Goal: Check status: Check status

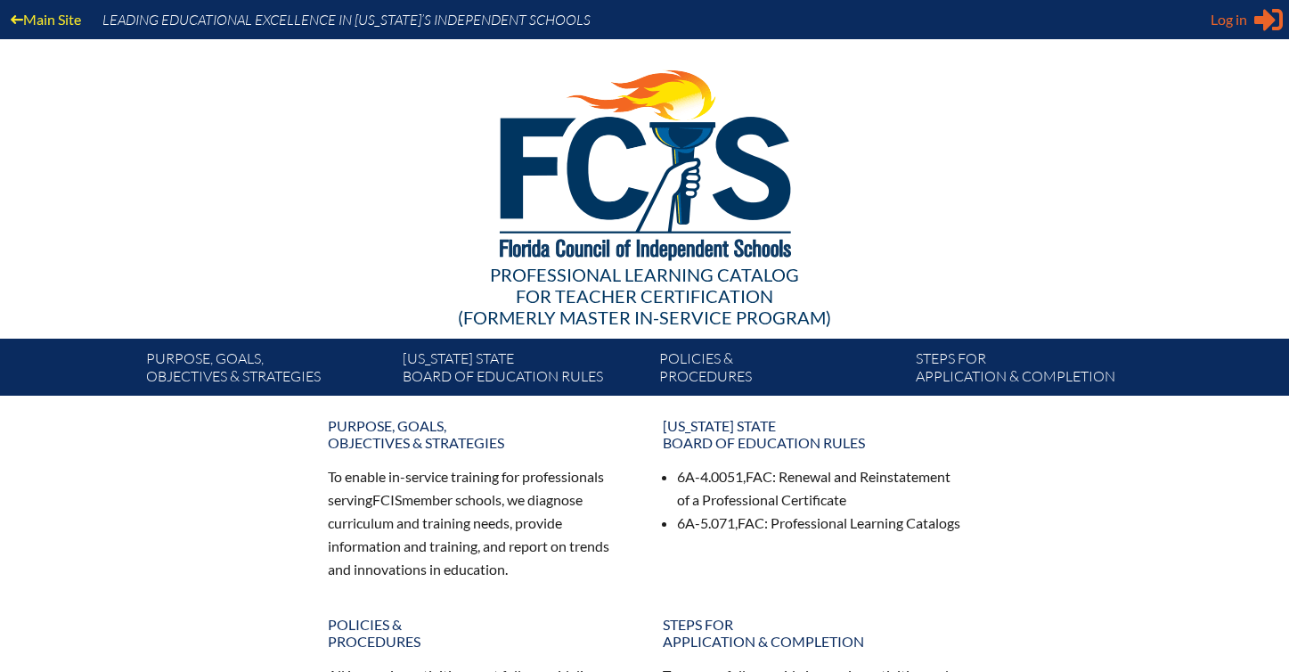
type input "[EMAIL_ADDRESS][DOMAIN_NAME]"
click at [1237, 29] on span "Log in" at bounding box center [1229, 19] width 37 height 21
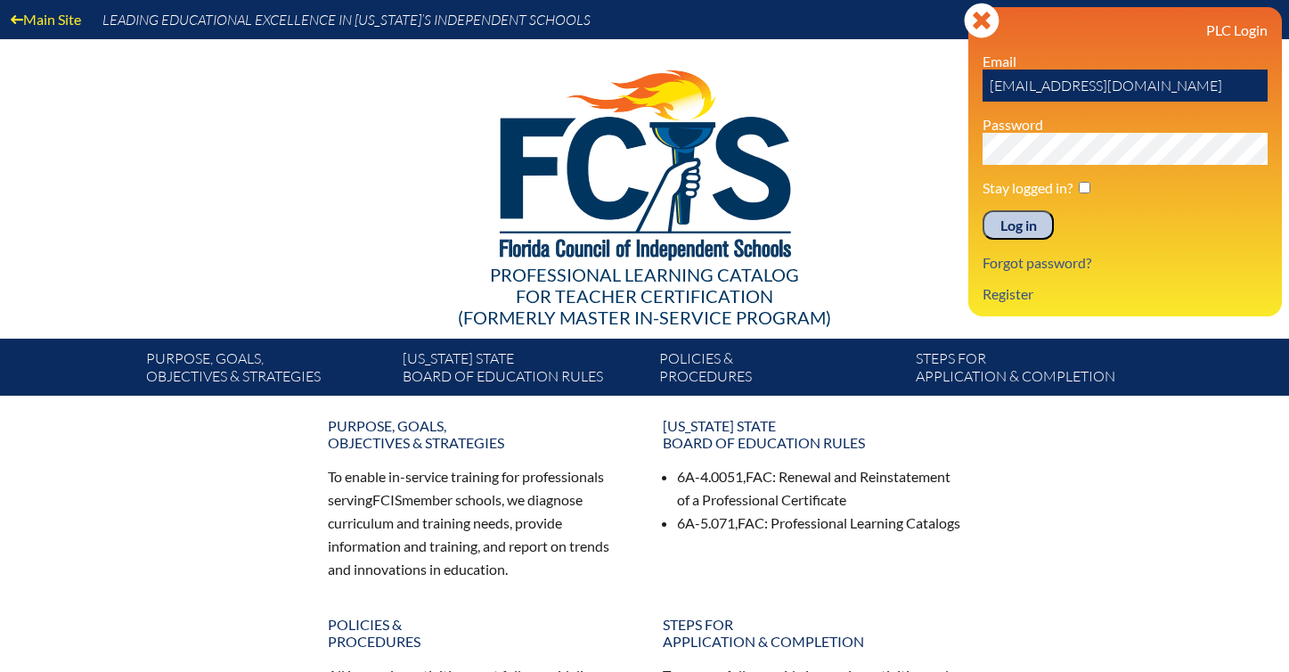
click at [1086, 191] on input "checkbox" at bounding box center [1085, 188] width 12 height 12
checkbox input "true"
click at [1023, 229] on input "Log in" at bounding box center [1018, 225] width 71 height 30
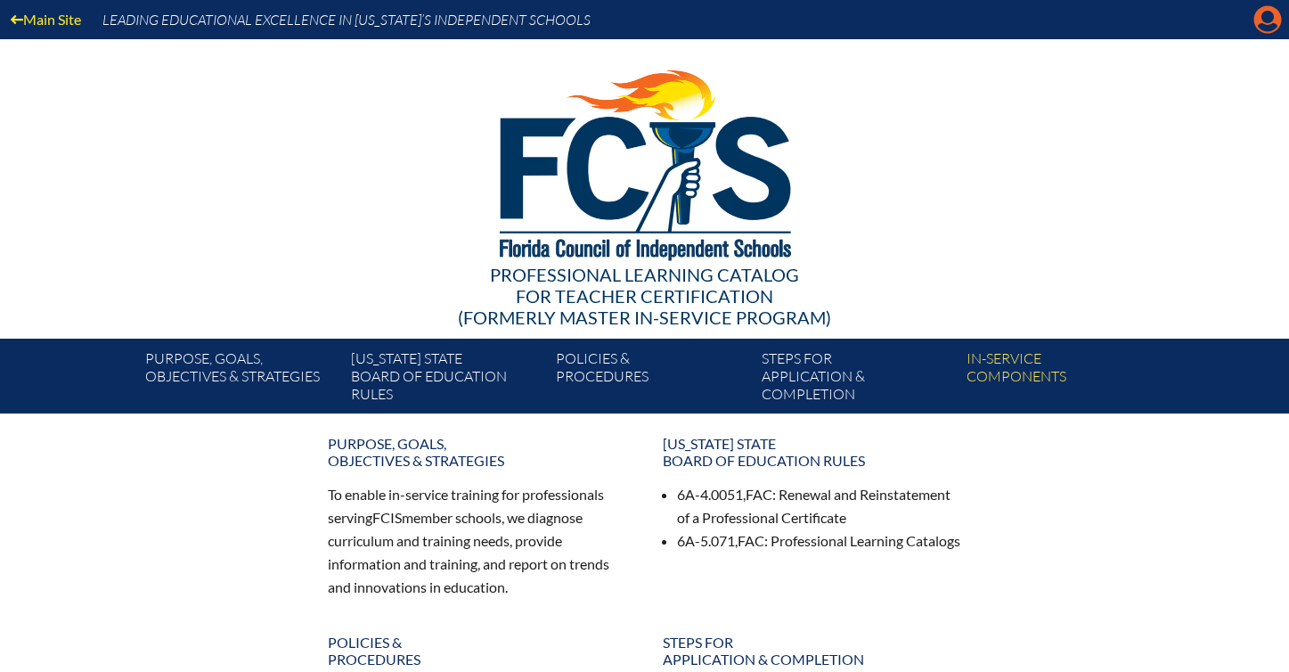
click at [1265, 28] on icon "Manage account" at bounding box center [1267, 19] width 29 height 29
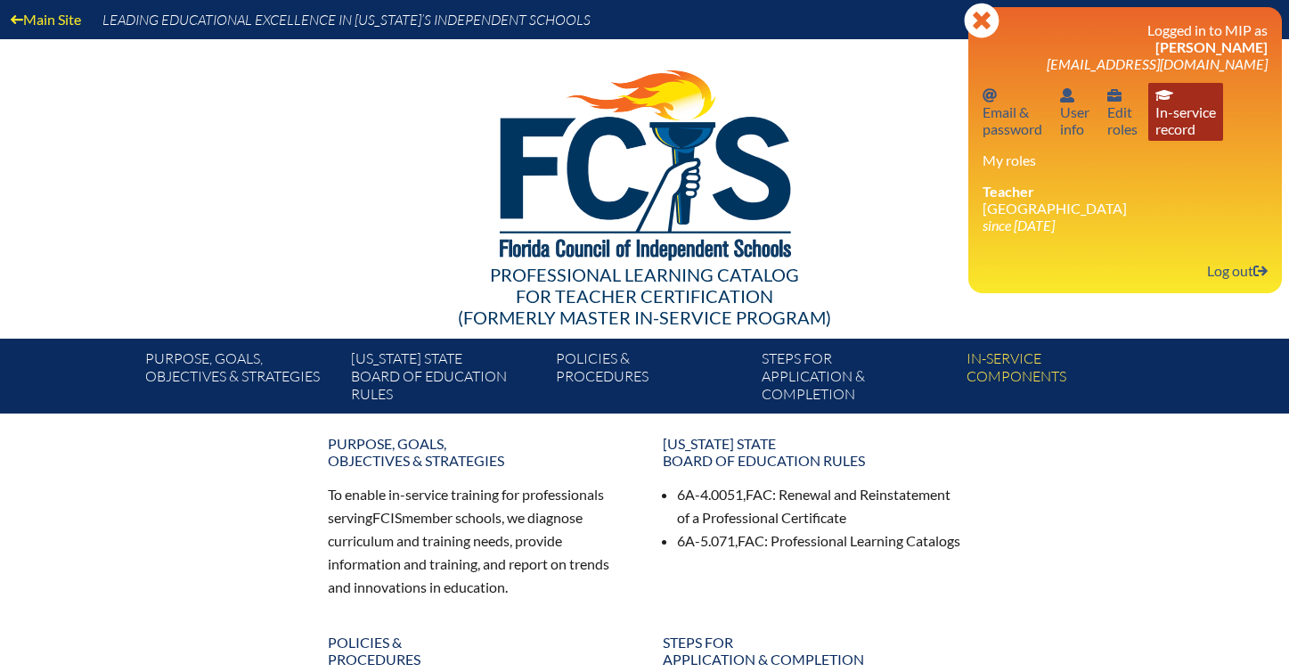
click at [1179, 127] on link "In-service record In-service record" at bounding box center [1185, 112] width 75 height 58
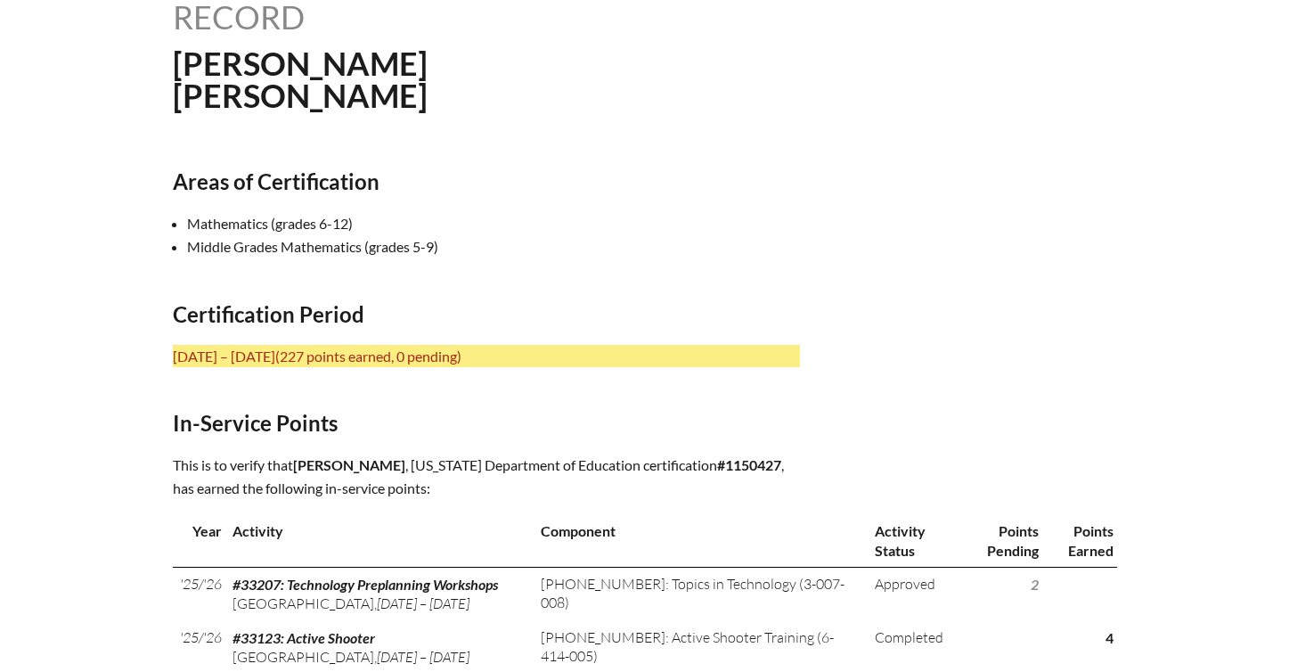
scroll to position [281, 0]
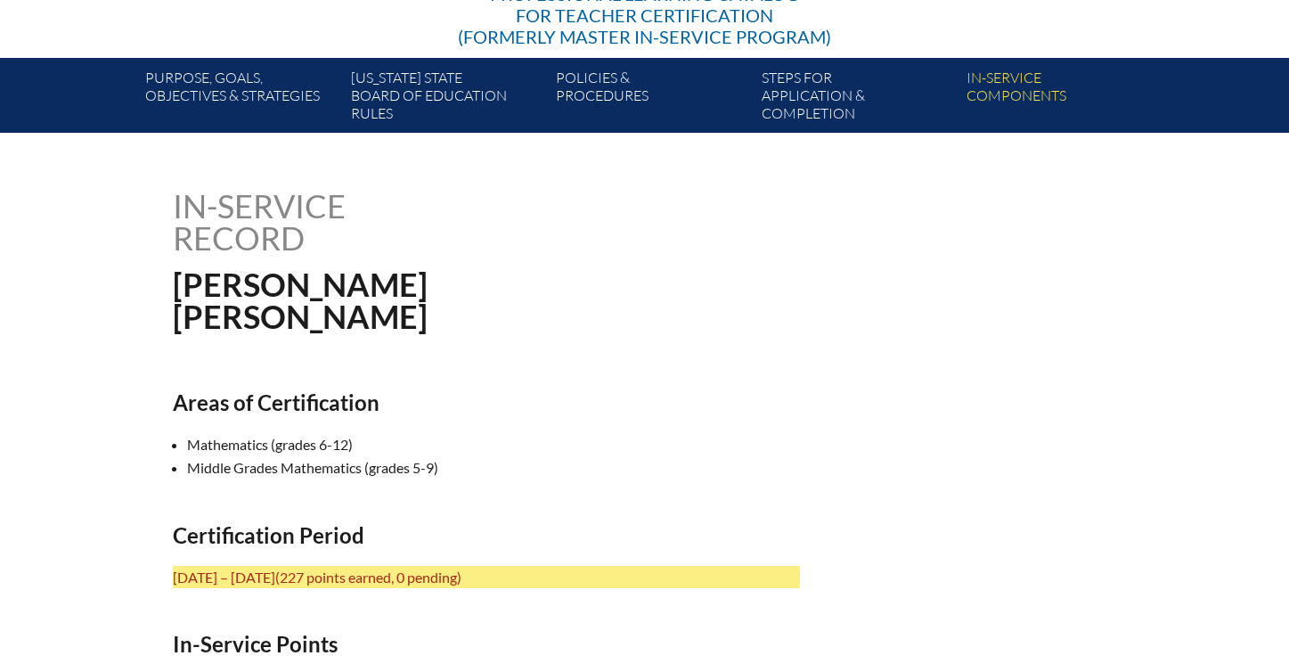
drag, startPoint x: 175, startPoint y: 200, endPoint x: 348, endPoint y: 215, distance: 174.3
click at [348, 215] on h1 "In-service record" at bounding box center [352, 222] width 359 height 64
copy h1 "In-service"
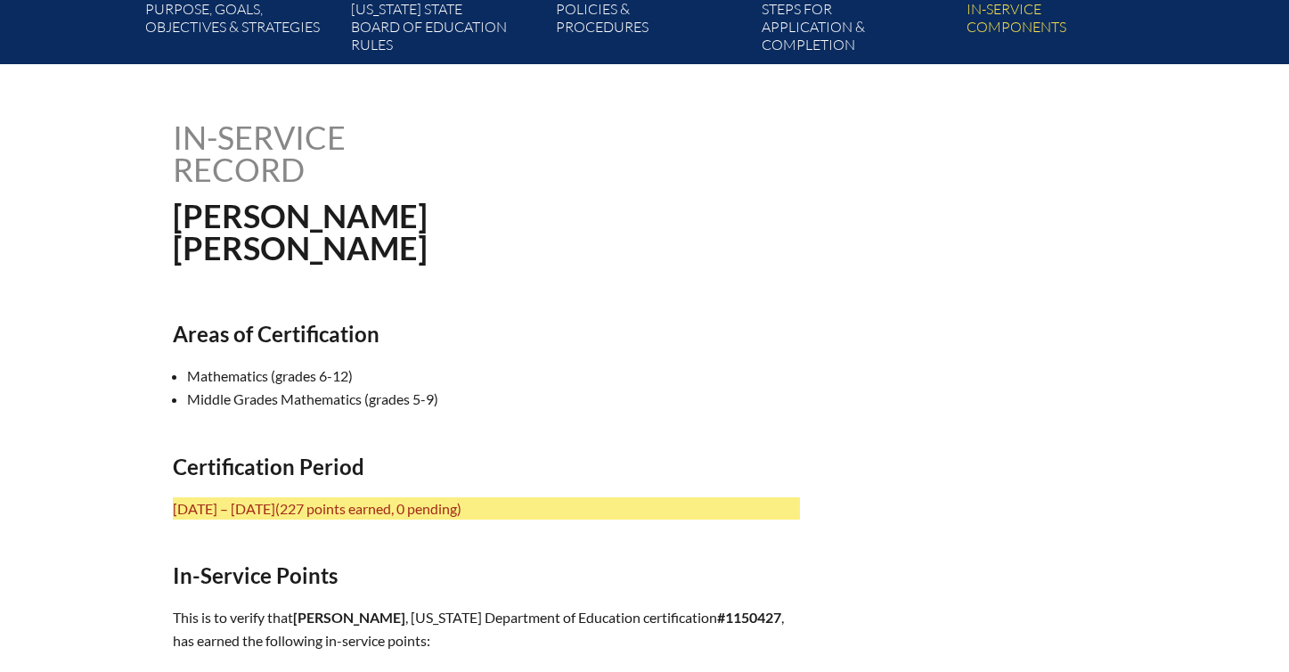
scroll to position [721, 0]
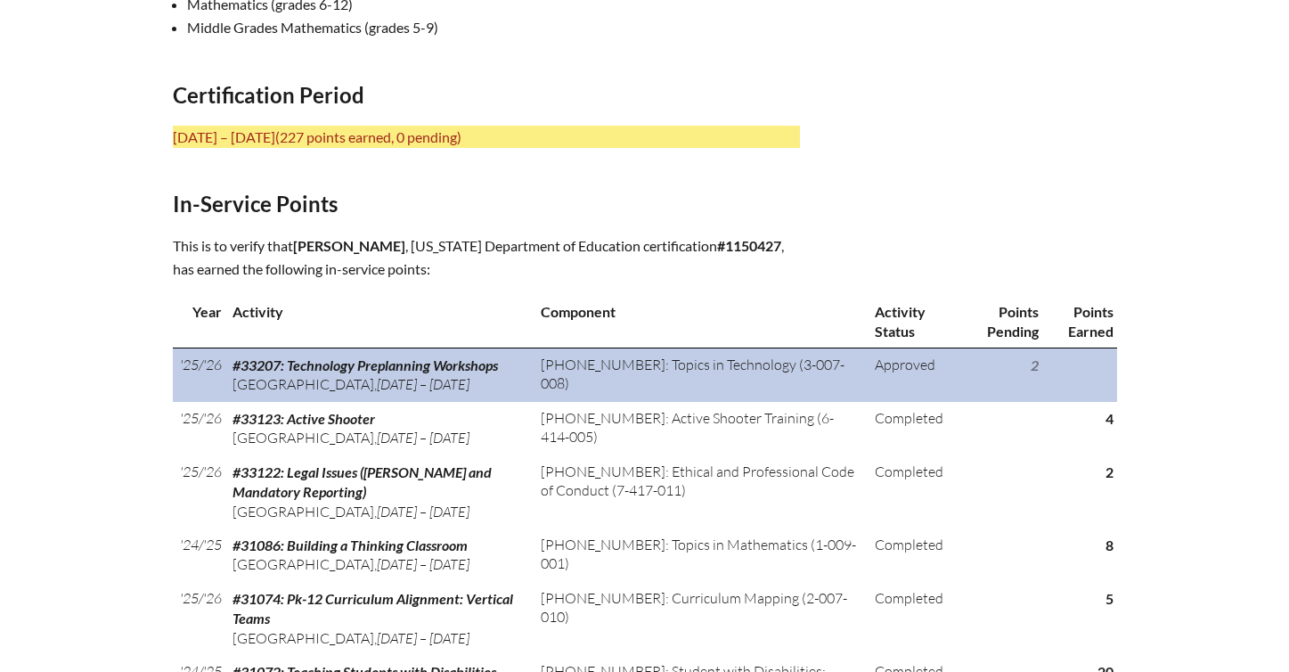
click at [1002, 371] on td "2" at bounding box center [1001, 373] width 81 height 53
click at [1027, 363] on td "2" at bounding box center [1001, 373] width 81 height 53
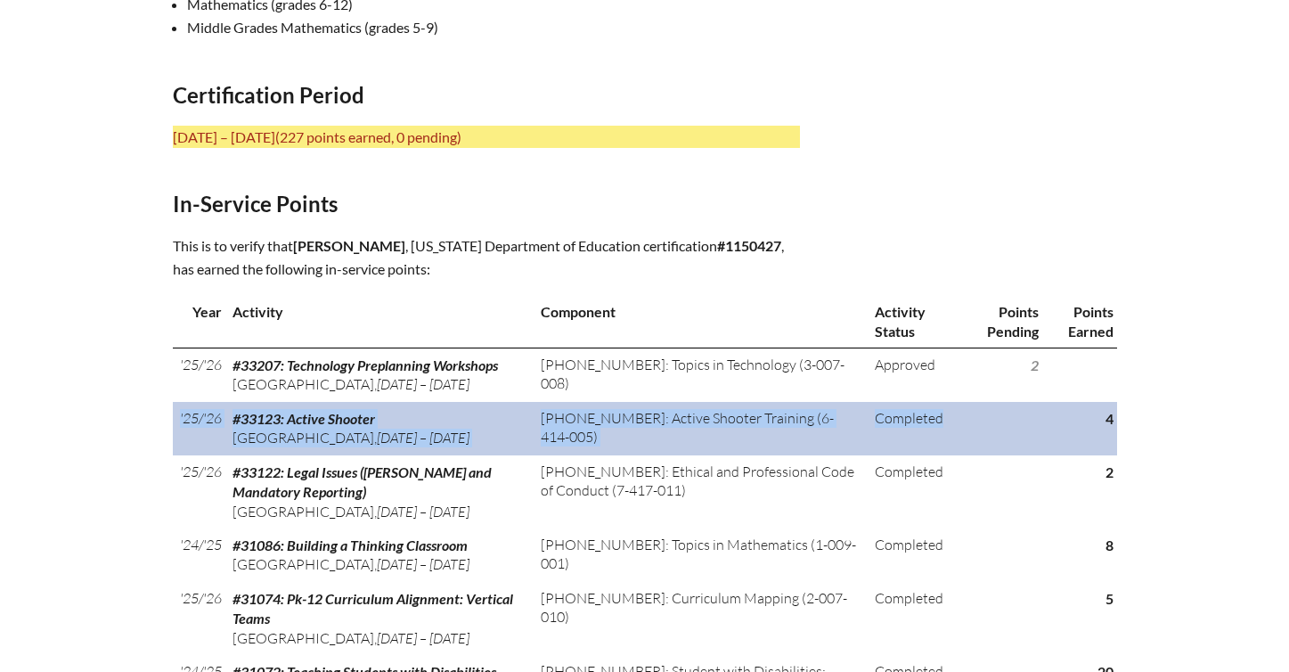
drag, startPoint x: 1041, startPoint y: 364, endPoint x: 1038, endPoint y: 459, distance: 94.5
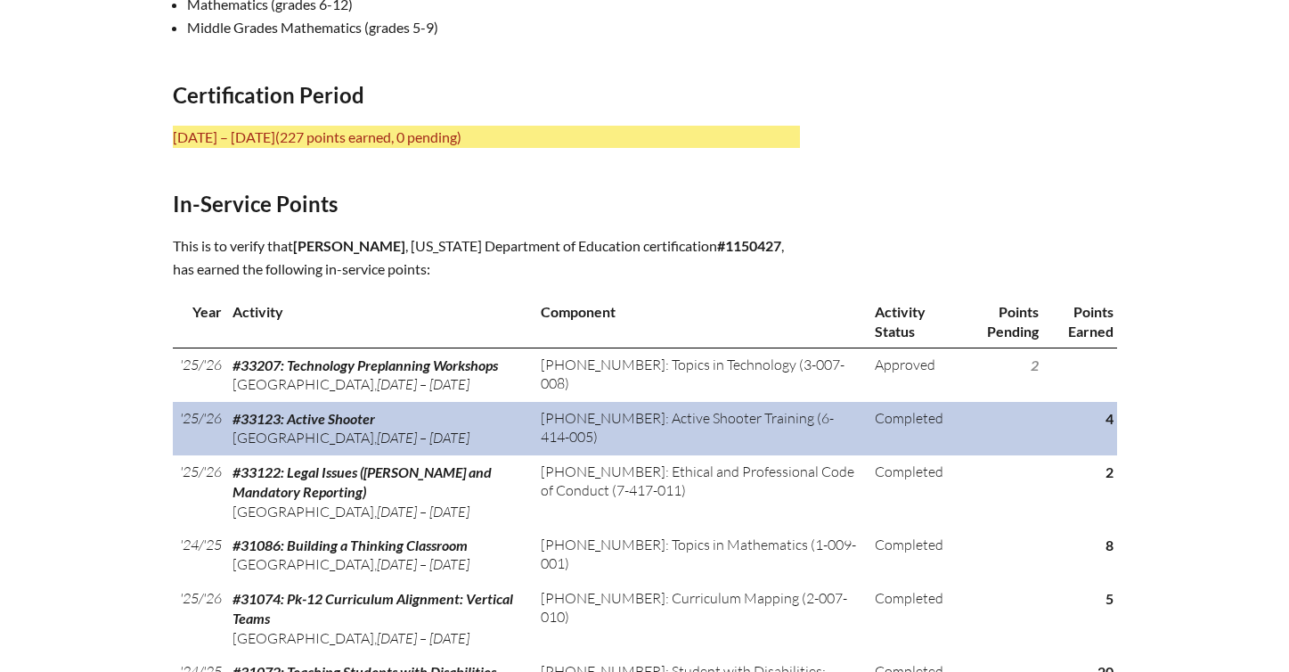
click at [1033, 454] on td at bounding box center [1001, 428] width 81 height 53
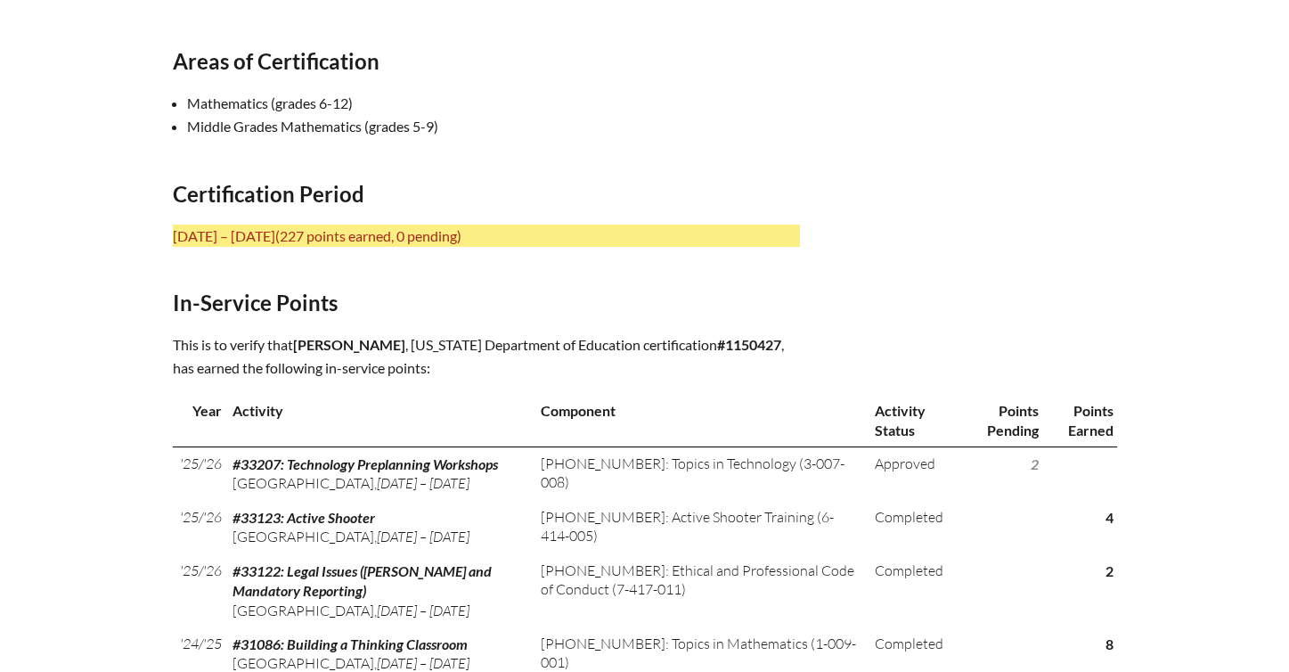
scroll to position [408, 0]
